Goal: Transaction & Acquisition: Book appointment/travel/reservation

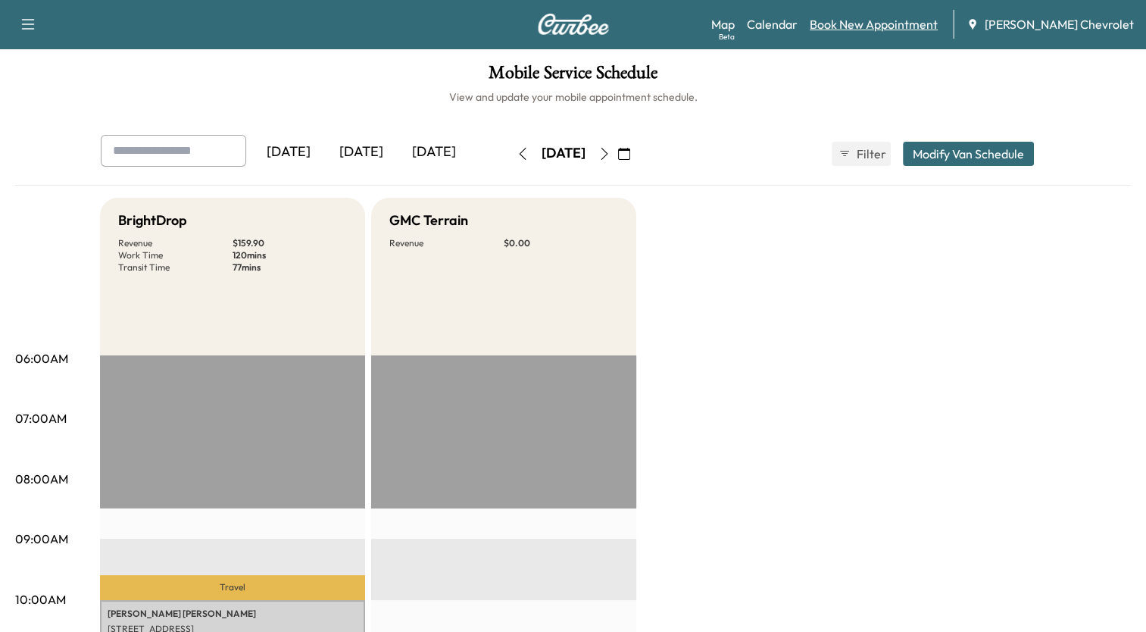
click at [912, 25] on link "Book New Appointment" at bounding box center [874, 24] width 128 height 18
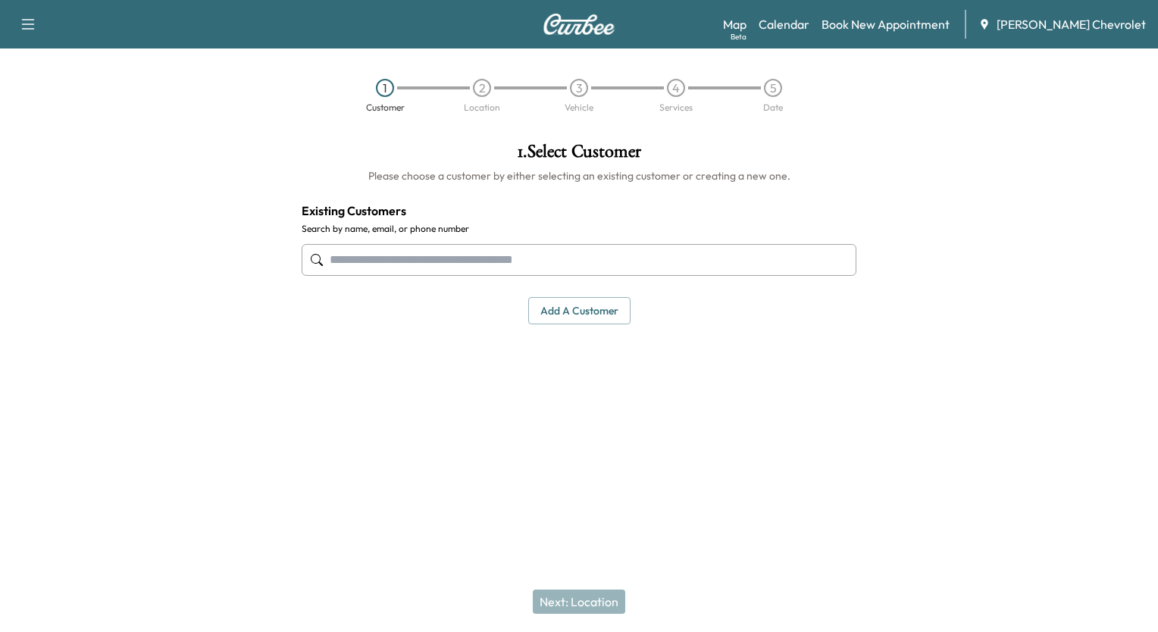
click at [618, 259] on input "text" at bounding box center [579, 260] width 555 height 32
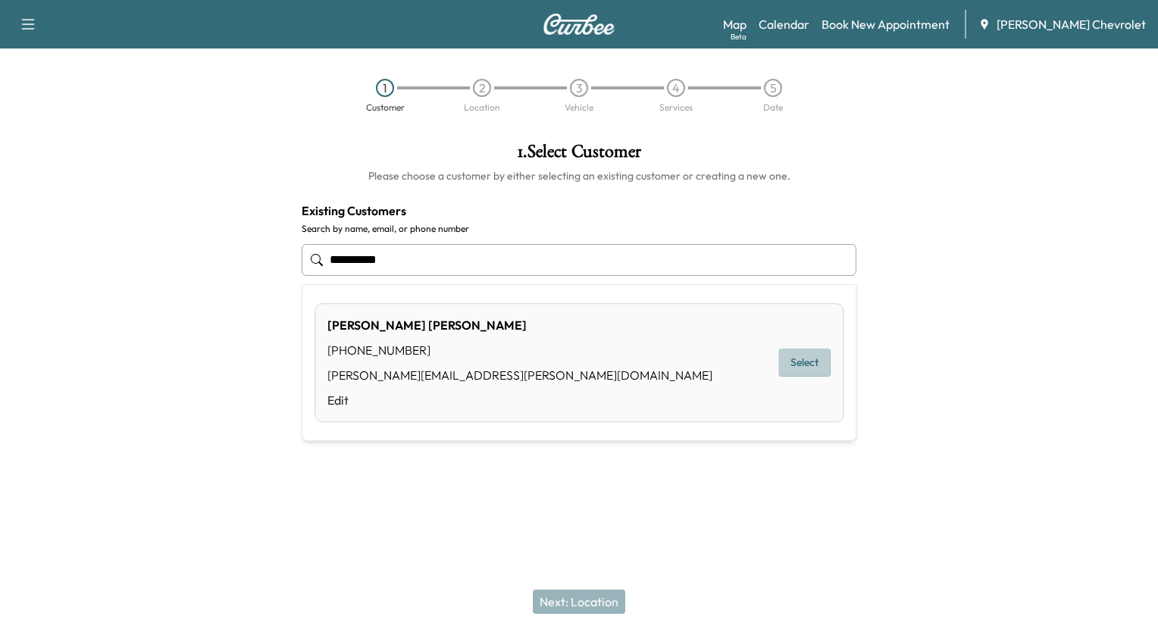
click at [811, 361] on button "Select" at bounding box center [804, 363] width 52 height 28
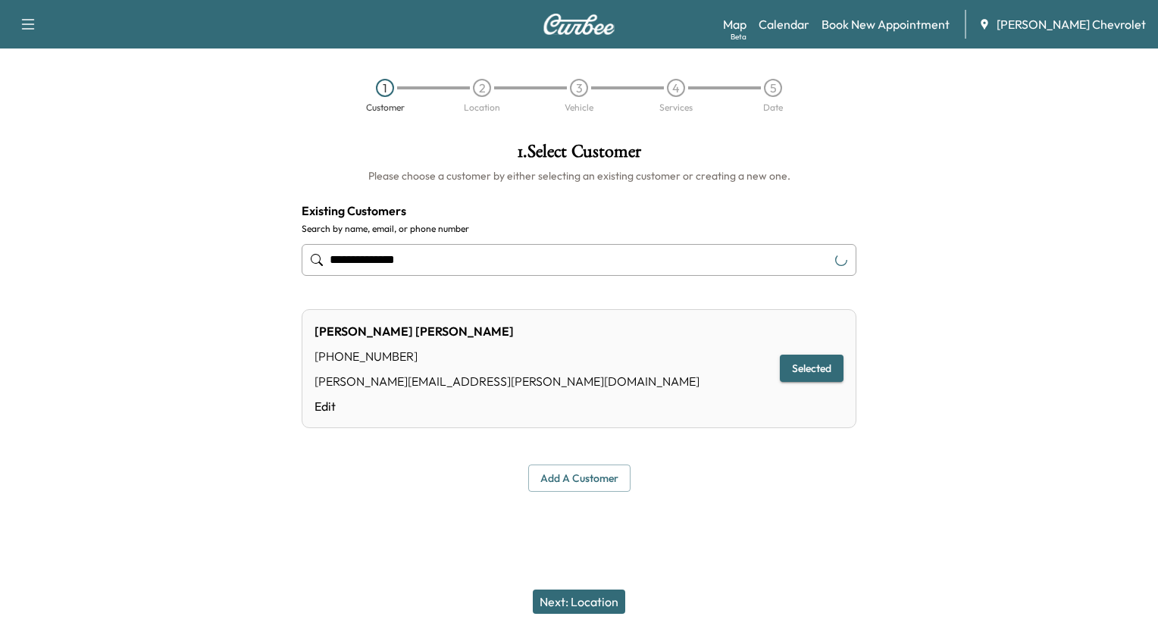
type input "**********"
click at [811, 361] on button "Selected" at bounding box center [812, 369] width 64 height 28
click at [596, 598] on button "Next: Location" at bounding box center [579, 602] width 92 height 24
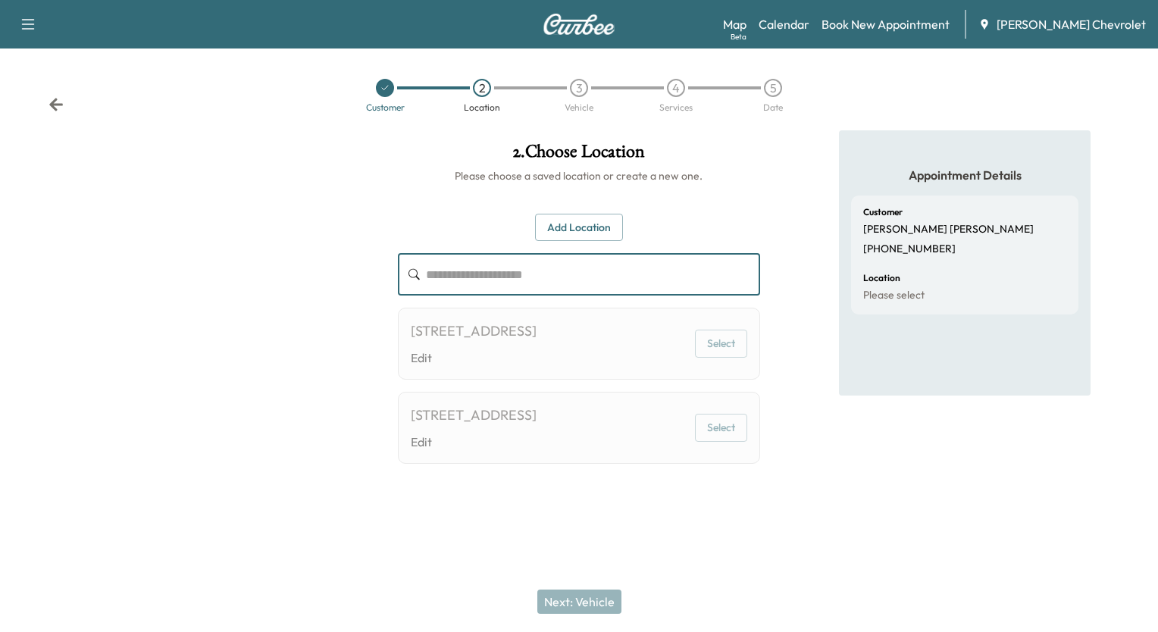
click at [497, 258] on input "text" at bounding box center [593, 274] width 334 height 42
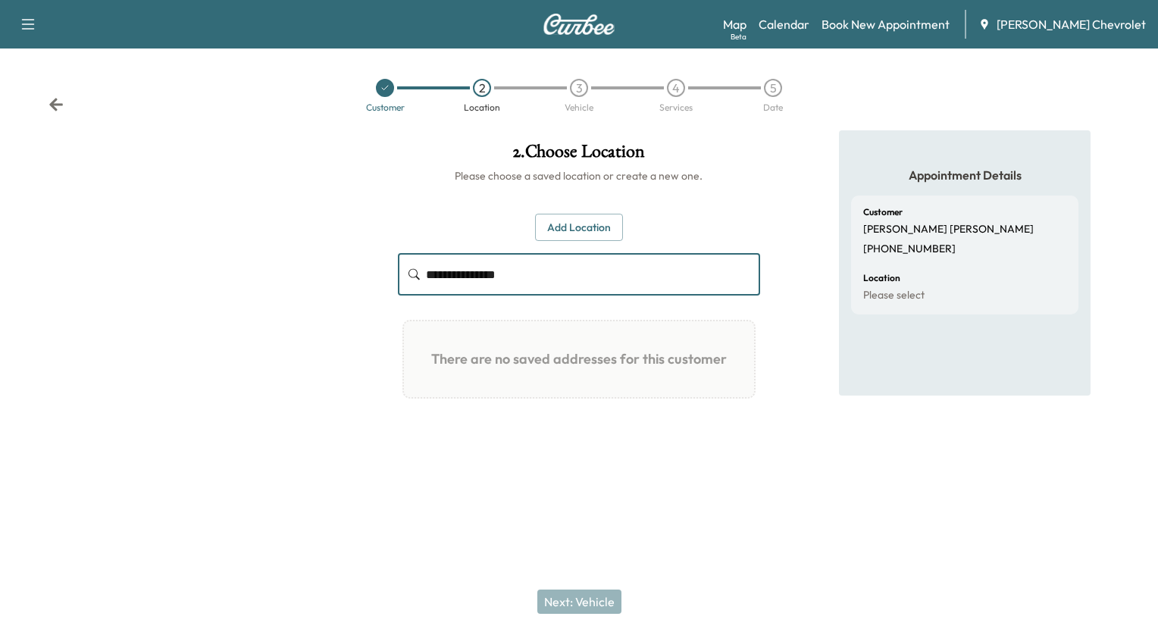
type input "**********"
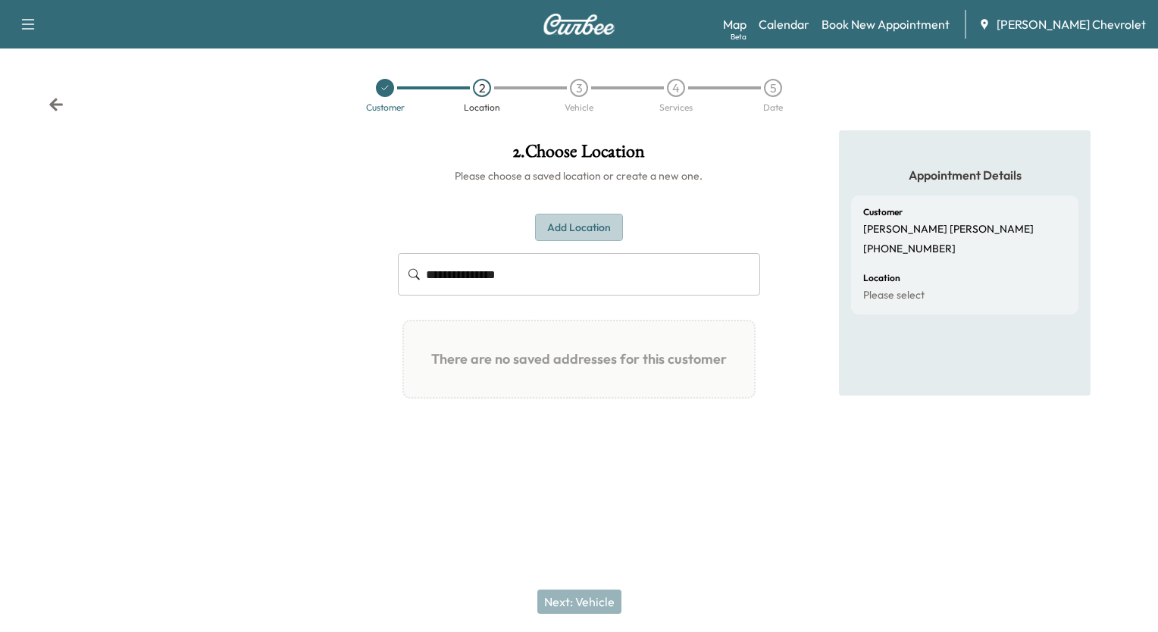
click at [597, 230] on button "Add Location" at bounding box center [579, 228] width 88 height 28
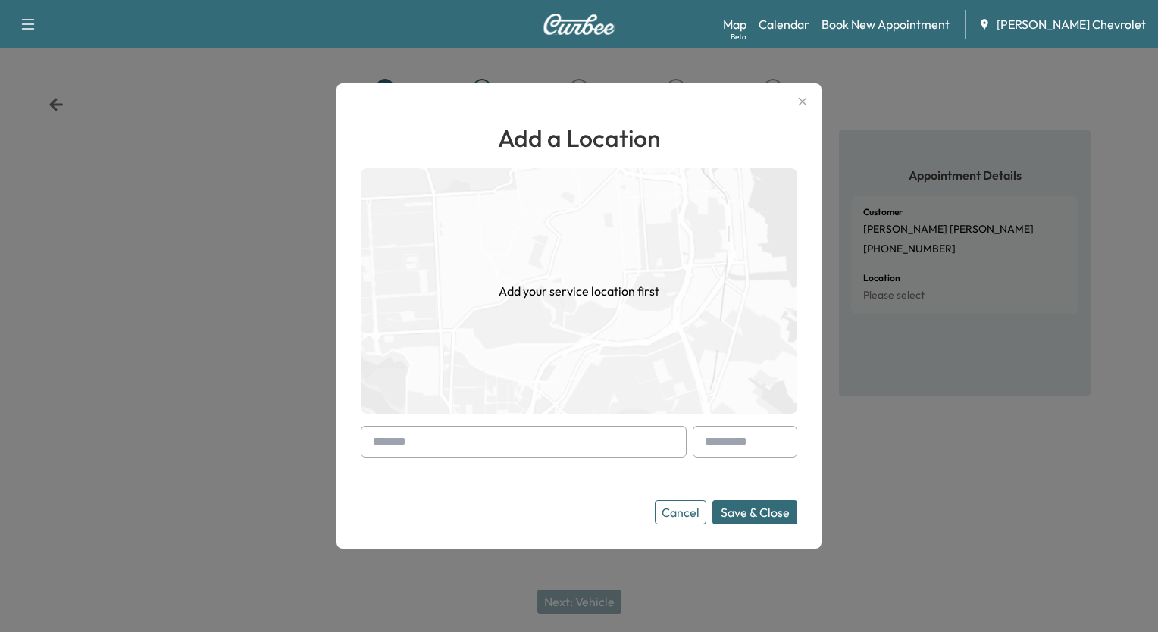
click at [576, 438] on input "text" at bounding box center [524, 442] width 326 height 32
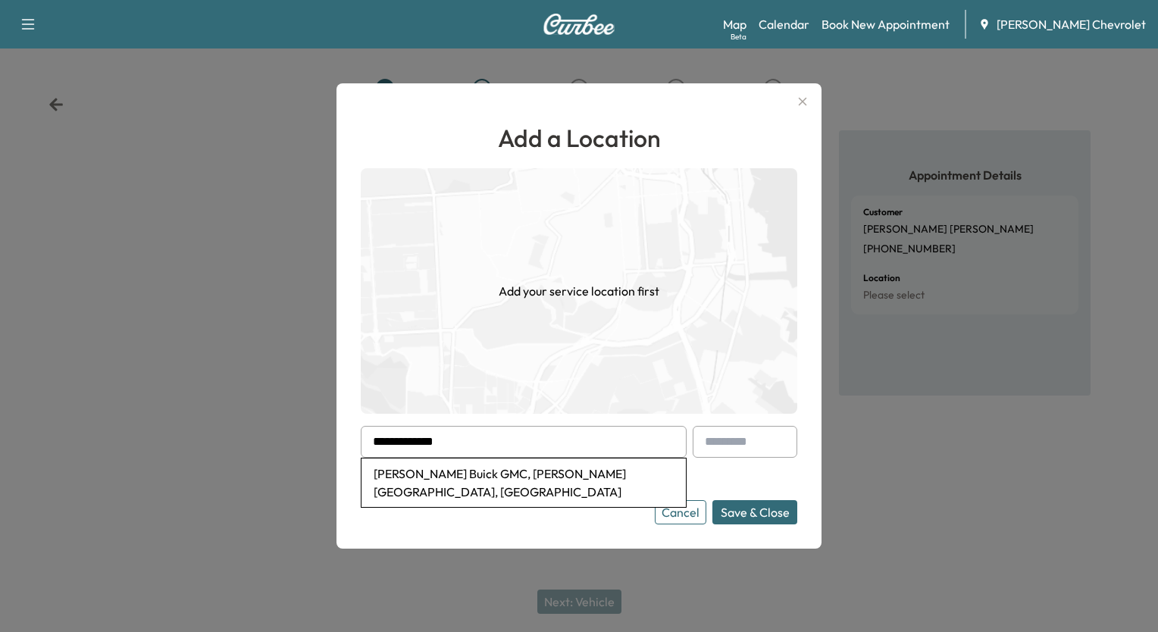
click at [561, 468] on li "[PERSON_NAME] Buick GMC, [PERSON_NAME][GEOGRAPHIC_DATA], [GEOGRAPHIC_DATA]" at bounding box center [523, 482] width 324 height 48
type input "**********"
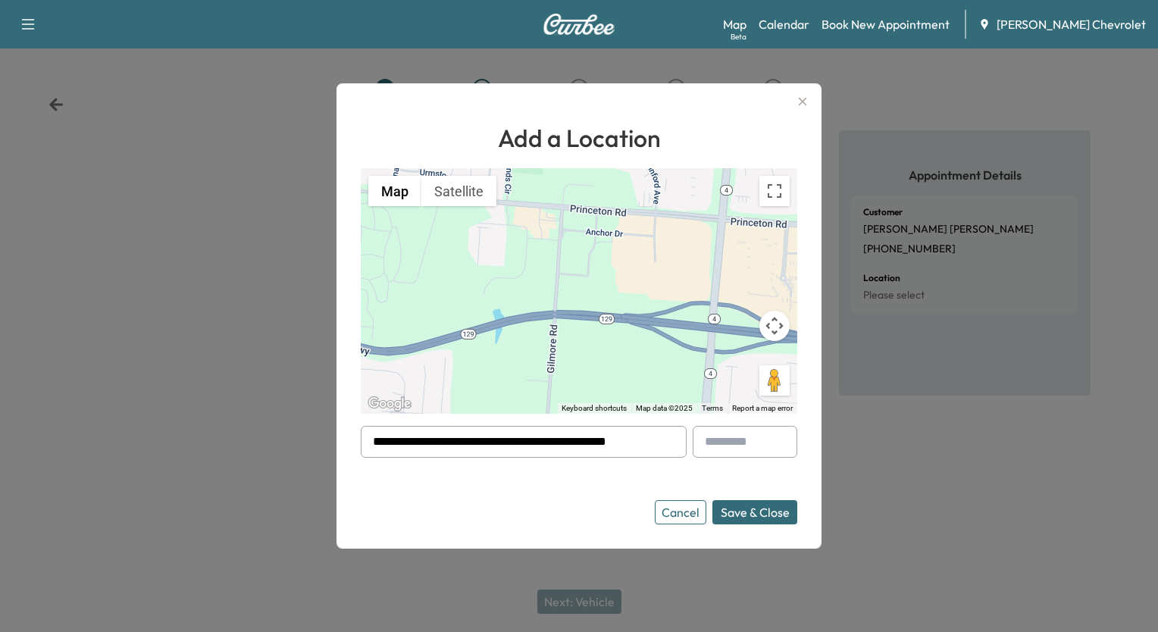
click at [739, 510] on button "Save & Close" at bounding box center [754, 512] width 85 height 24
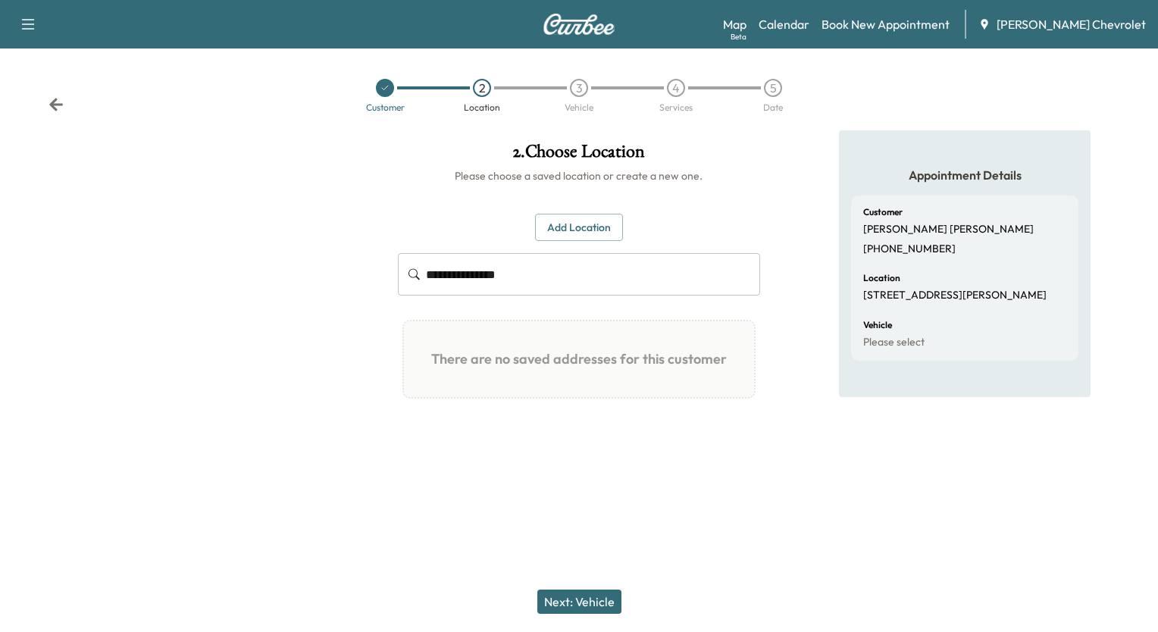
click at [598, 601] on button "Next: Vehicle" at bounding box center [579, 602] width 84 height 24
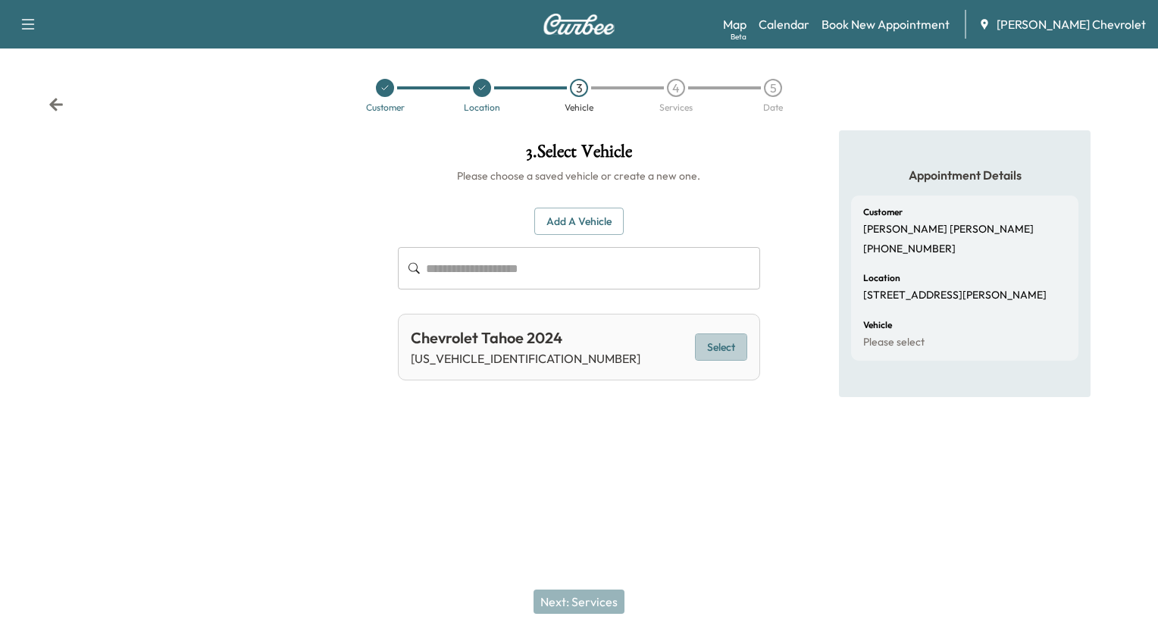
click at [712, 345] on button "Select" at bounding box center [721, 347] width 52 height 28
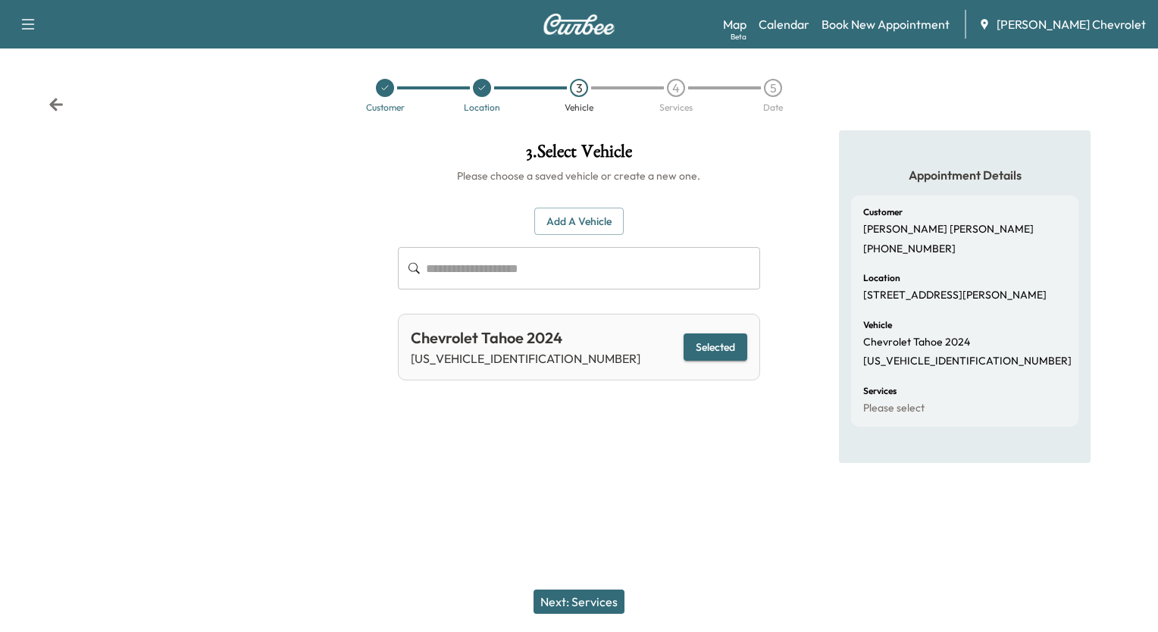
click at [586, 602] on button "Next: Services" at bounding box center [578, 602] width 91 height 24
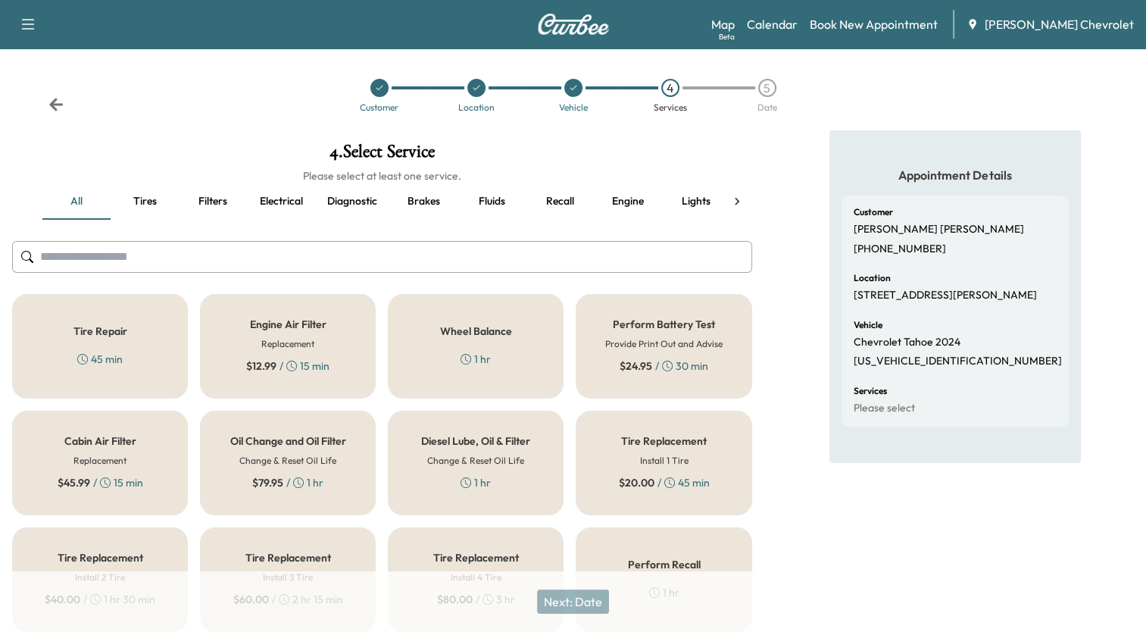
click at [309, 444] on h5 "Oil Change and Oil Filter" at bounding box center [288, 441] width 116 height 11
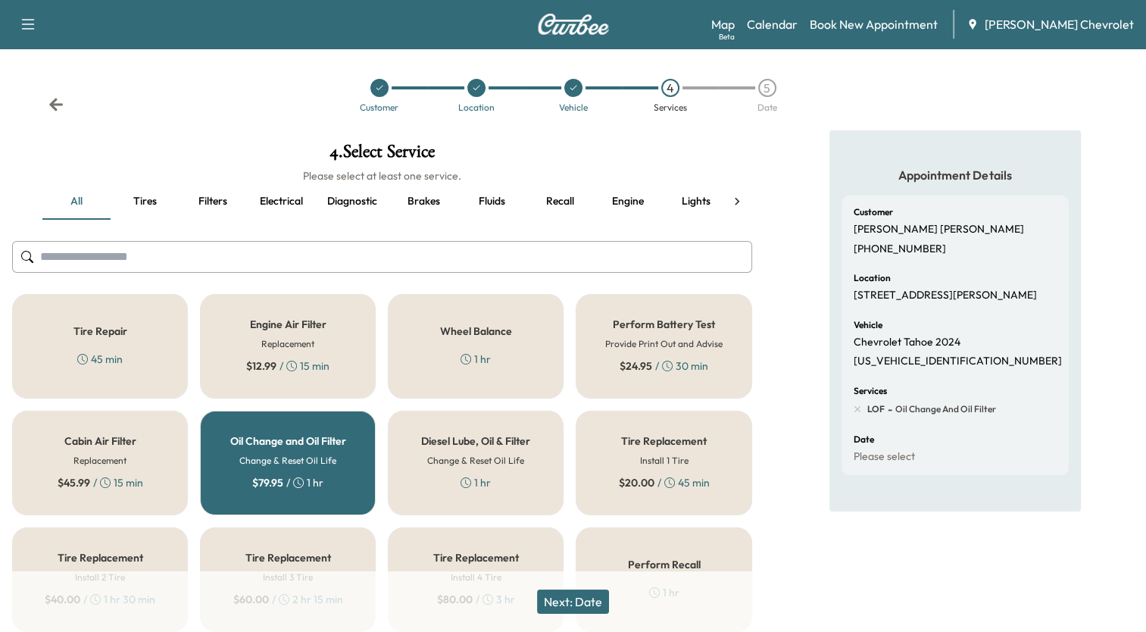
click at [585, 593] on button "Next: Date" at bounding box center [573, 602] width 72 height 24
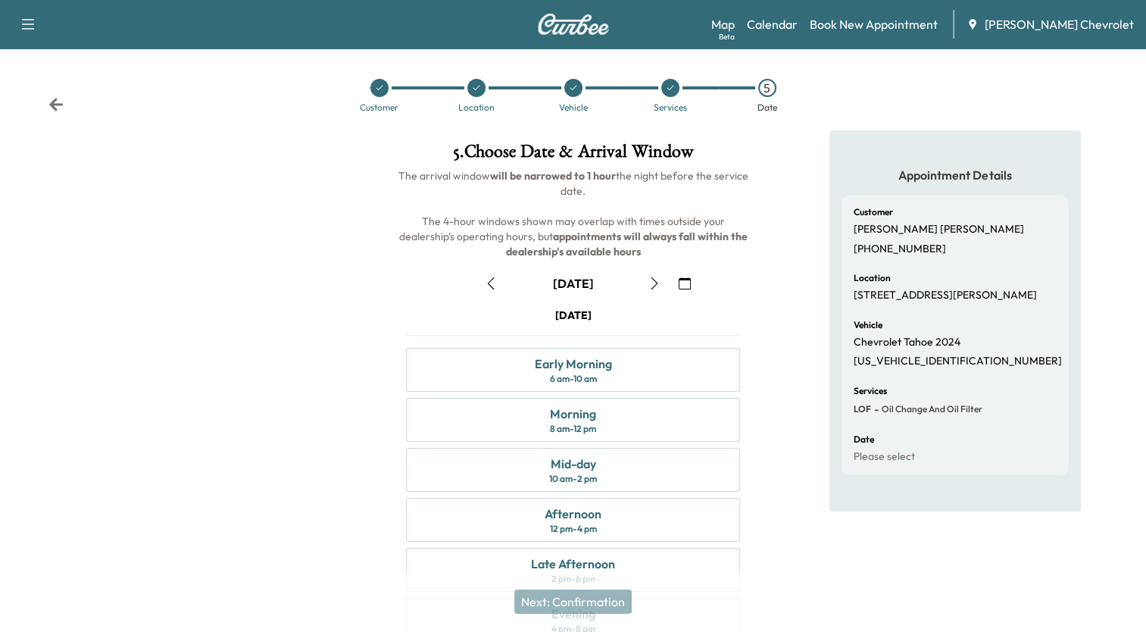
click at [492, 286] on icon "button" at bounding box center [491, 283] width 7 height 12
click at [570, 420] on div "Morning" at bounding box center [573, 414] width 46 height 18
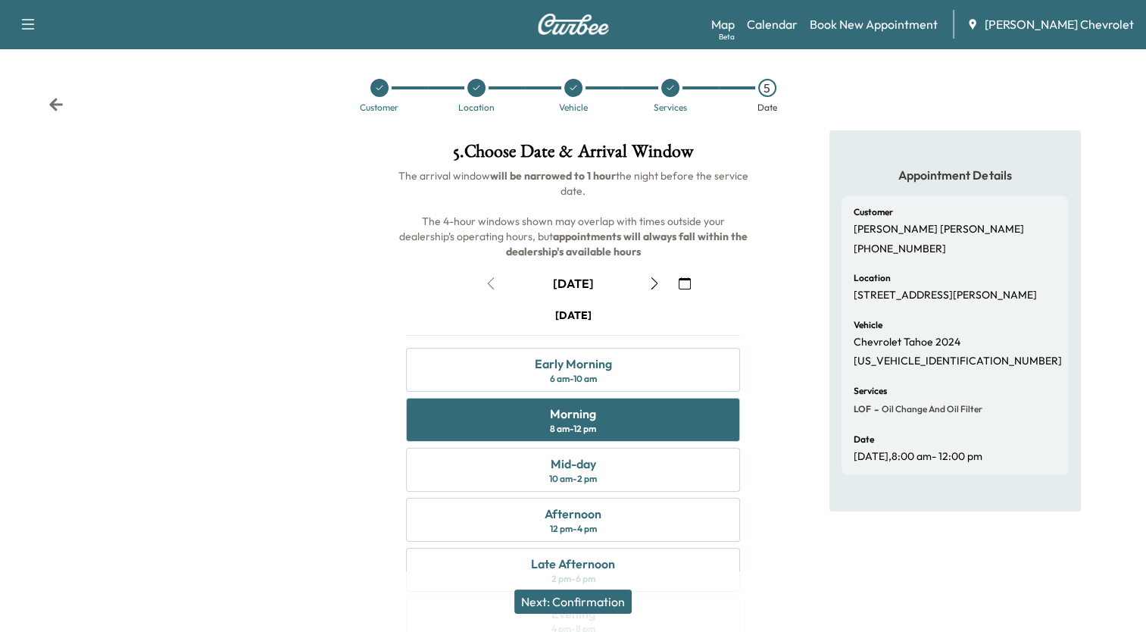
click at [602, 598] on button "Next: Confirmation" at bounding box center [573, 602] width 117 height 24
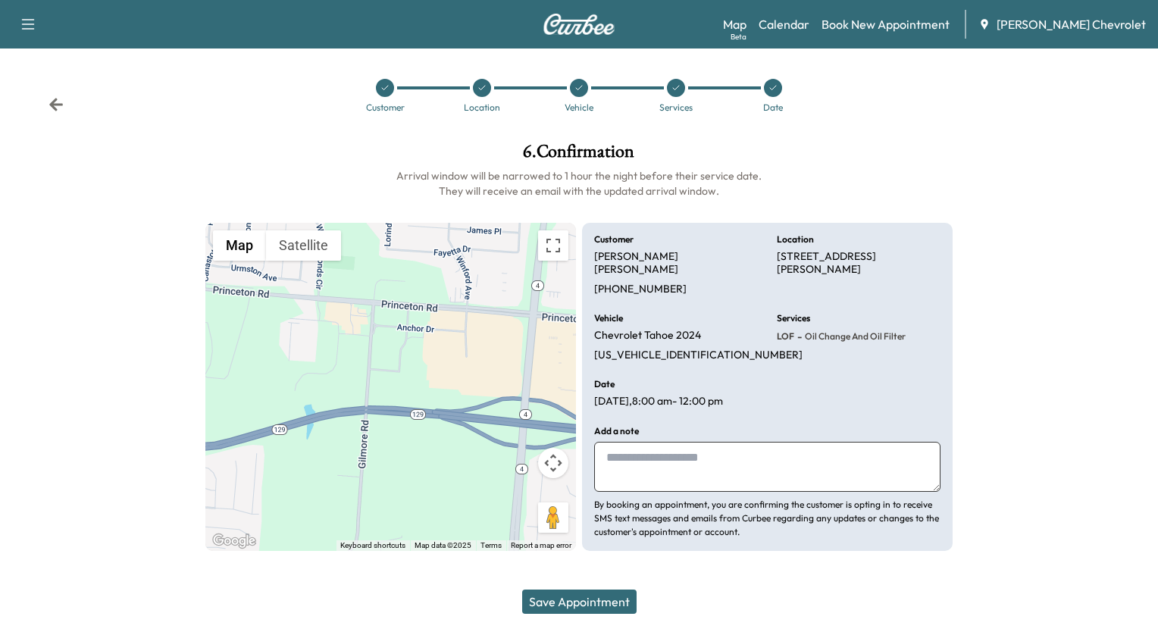
click at [645, 447] on textarea at bounding box center [767, 467] width 346 height 50
click at [806, 470] on textarea "**********" at bounding box center [767, 467] width 346 height 50
type textarea "**********"
click at [619, 602] on button "Save Appointment" at bounding box center [579, 602] width 114 height 24
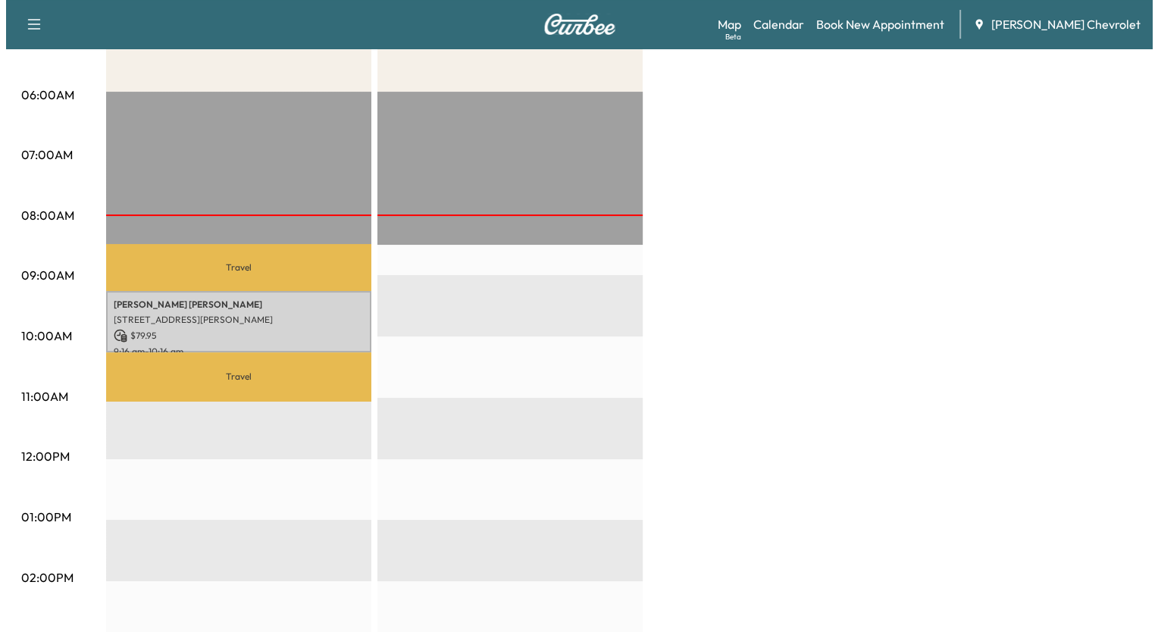
scroll to position [273, 0]
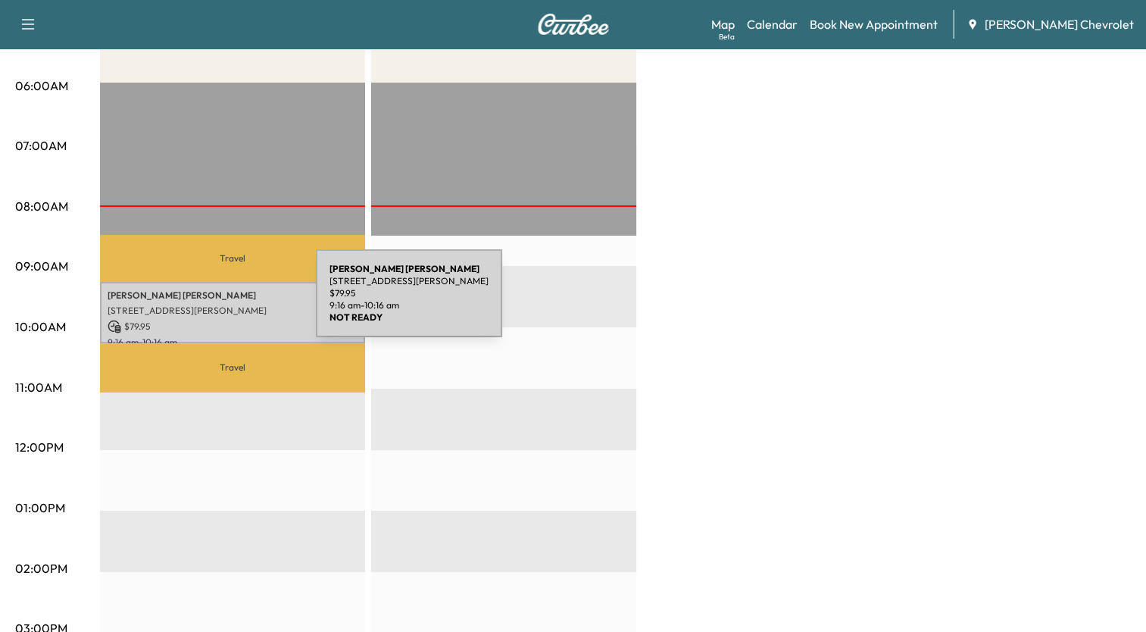
click at [202, 305] on p "[STREET_ADDRESS][PERSON_NAME]" at bounding box center [233, 311] width 250 height 12
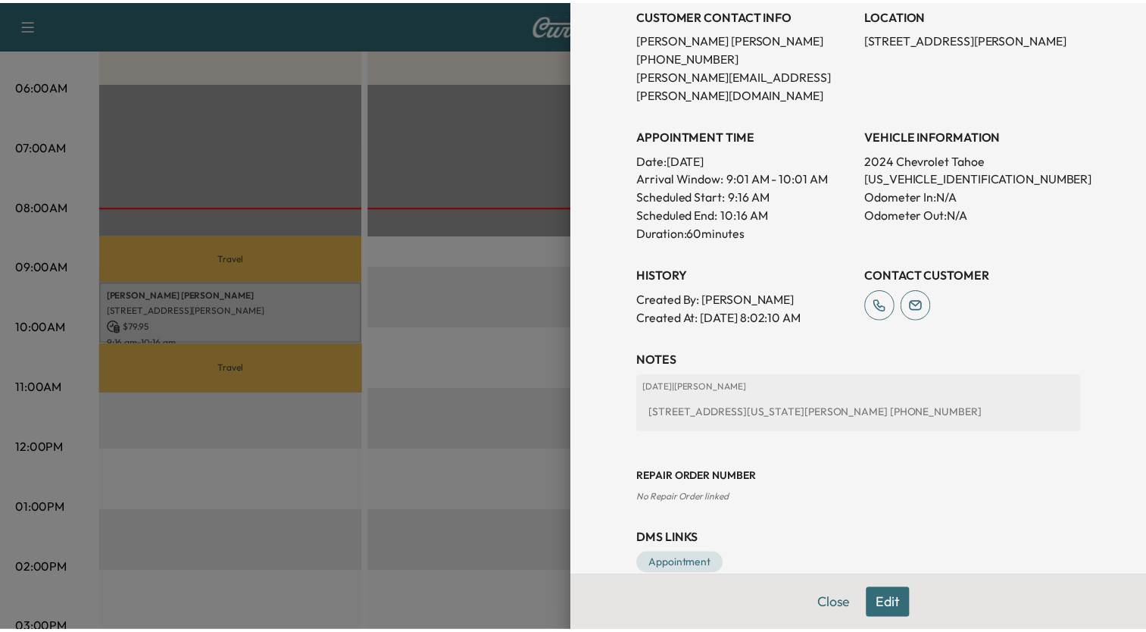
scroll to position [333, 0]
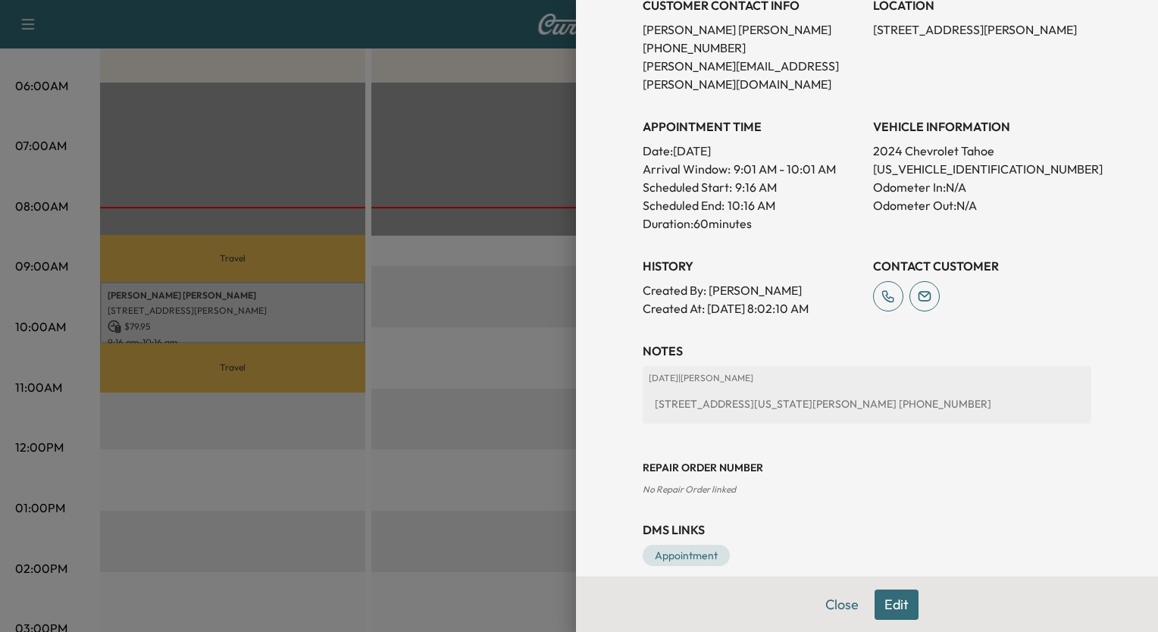
click at [543, 56] on div at bounding box center [579, 316] width 1158 height 632
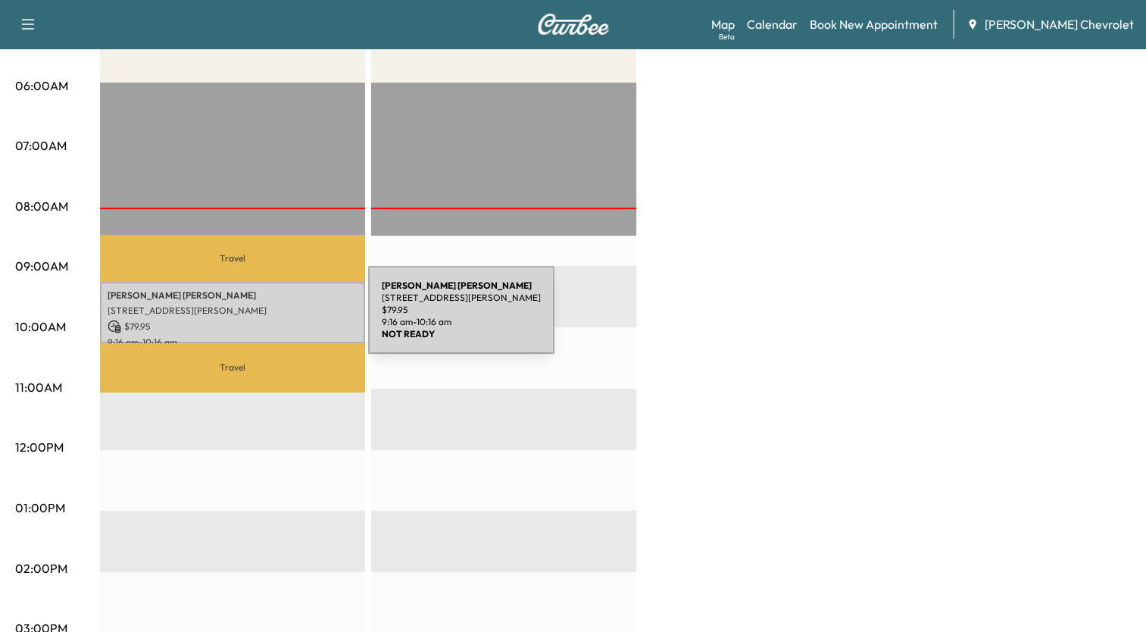
click at [254, 320] on p "$ 79.95" at bounding box center [233, 327] width 250 height 14
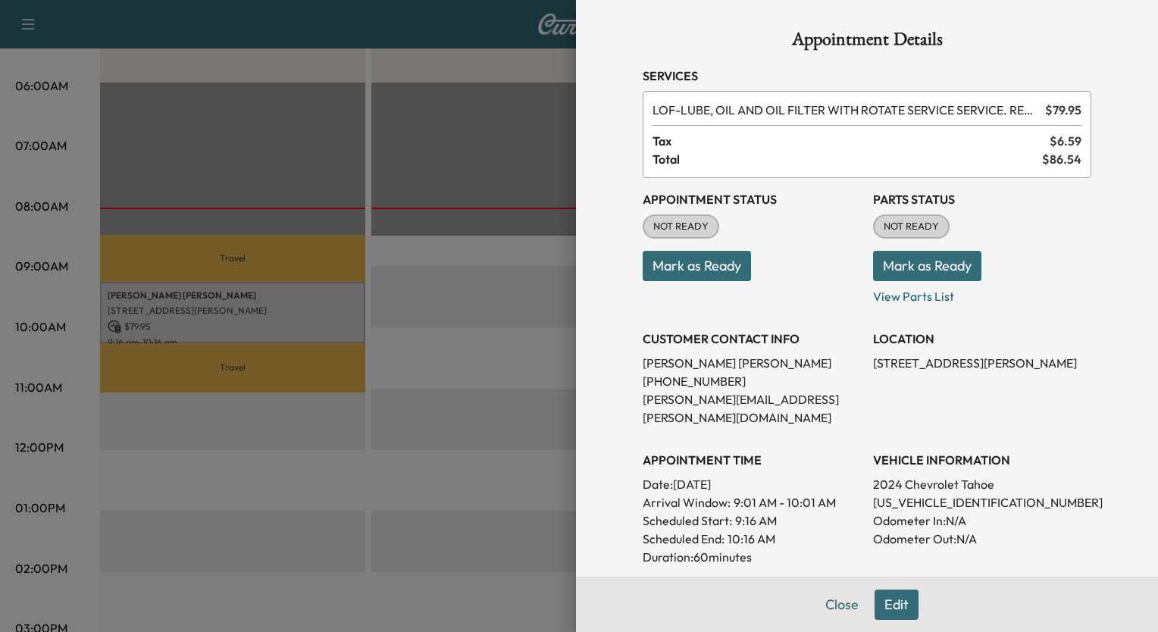
click at [524, 72] on div at bounding box center [579, 316] width 1158 height 632
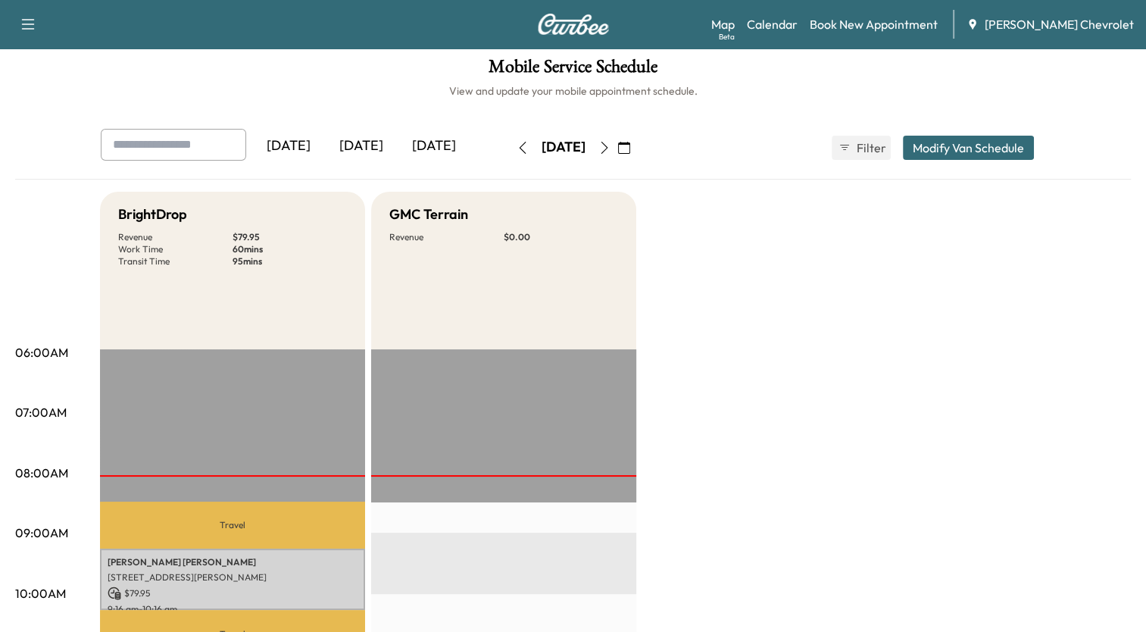
scroll to position [0, 0]
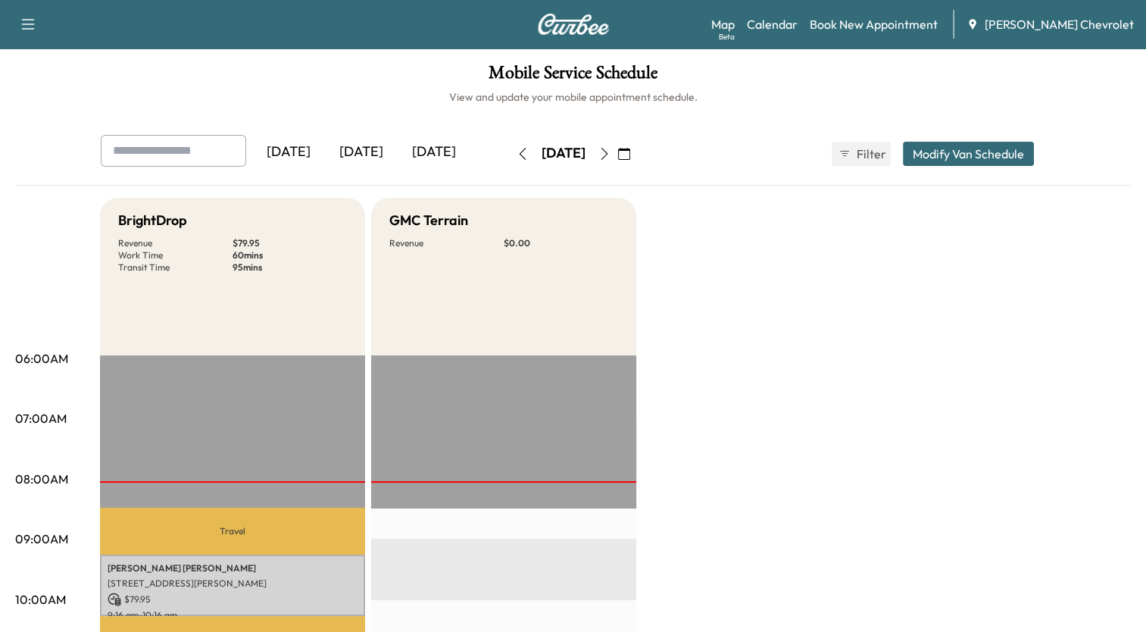
click at [611, 156] on icon "button" at bounding box center [605, 154] width 12 height 12
